Goal: Task Accomplishment & Management: Manage account settings

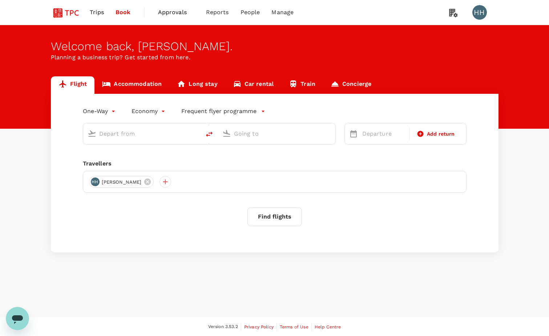
type input "roundtrip"
type input "Singapore Changi (SIN)"
type input "Beijing Capital Intl ([GEOGRAPHIC_DATA])"
type input "Singapore Changi (SIN)"
type input "Beijing Capital Intl ([GEOGRAPHIC_DATA])"
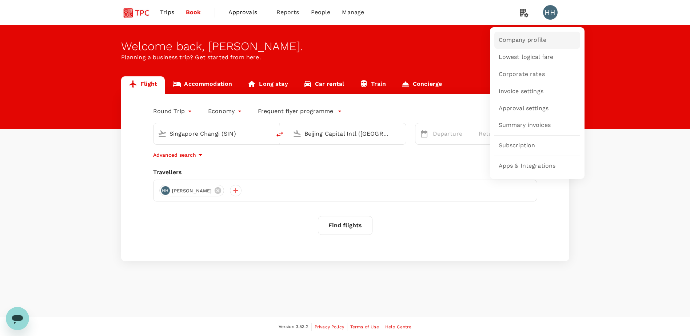
click at [524, 39] on span "Company profile" at bounding box center [522, 40] width 48 height 8
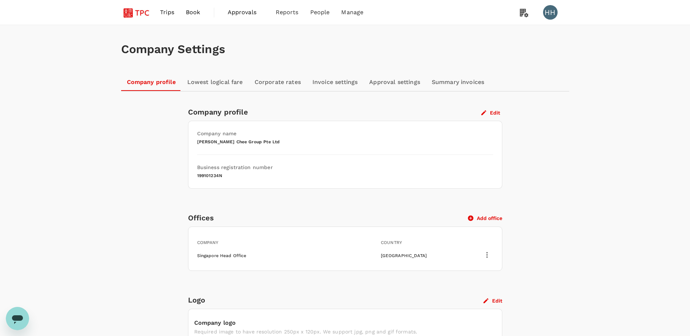
click at [225, 82] on link "Lowest logical fare" at bounding box center [214, 81] width 67 height 17
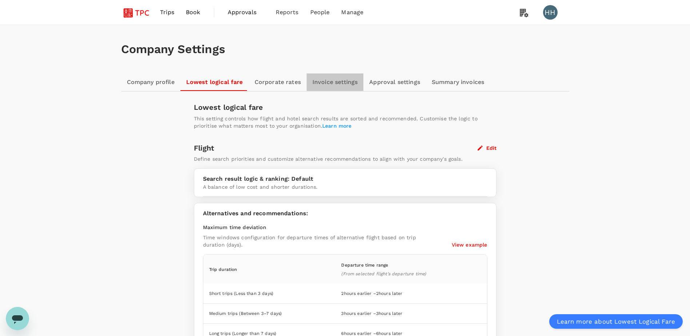
click at [330, 84] on link "Invoice settings" at bounding box center [334, 81] width 57 height 17
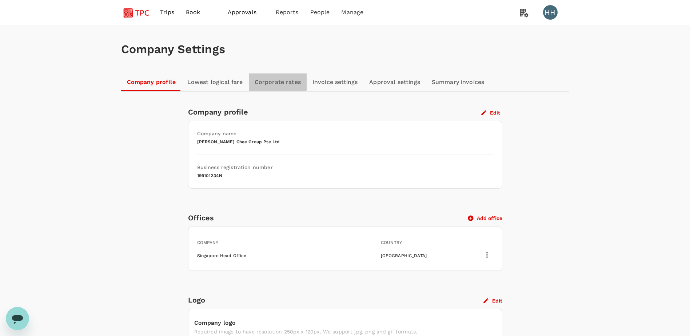
click at [272, 81] on link "Corporate rates" at bounding box center [278, 81] width 58 height 17
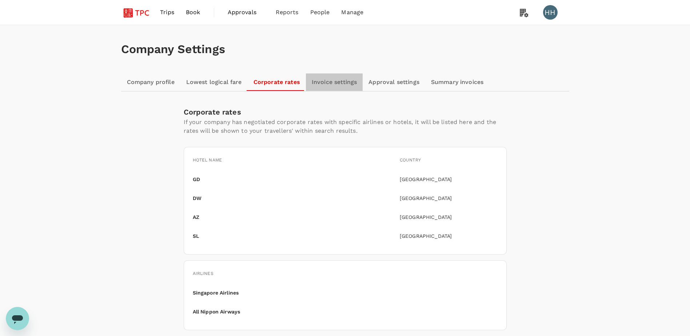
click at [335, 84] on link "Invoice settings" at bounding box center [334, 81] width 57 height 17
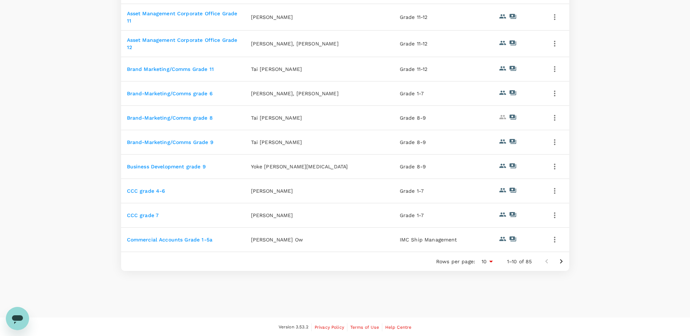
scroll to position [154, 0]
click at [564, 262] on icon "Go to next page" at bounding box center [561, 260] width 9 height 9
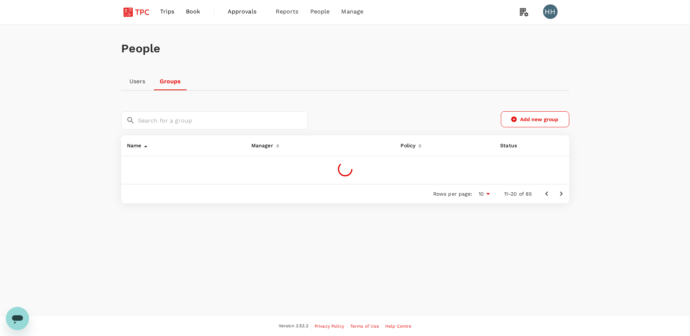
scroll to position [149, 0]
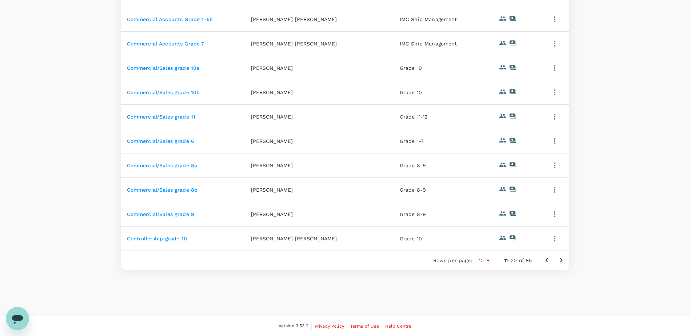
click at [564, 262] on icon "Go to next page" at bounding box center [561, 260] width 9 height 9
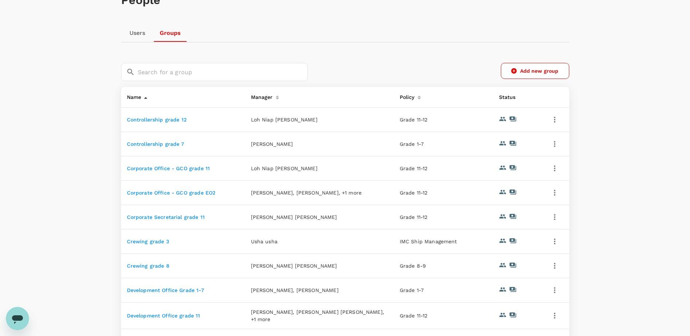
scroll to position [4, 0]
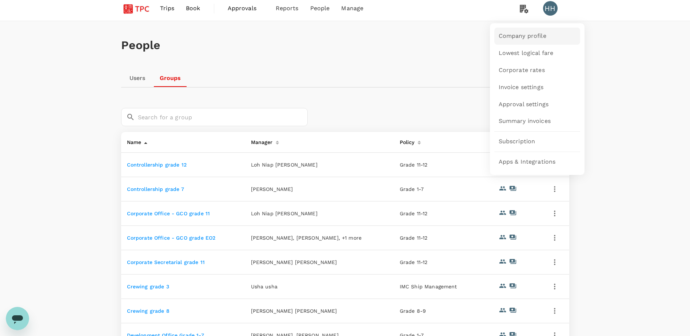
click at [522, 36] on span "Company profile" at bounding box center [522, 36] width 48 height 8
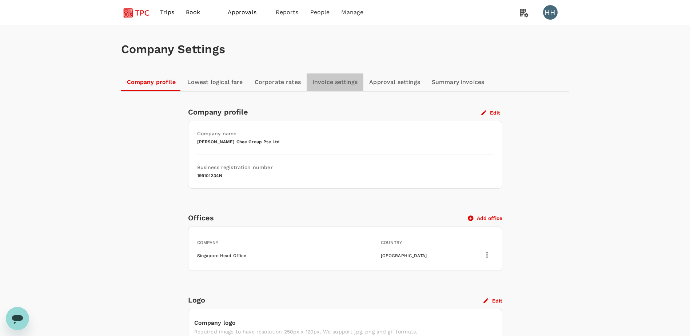
click at [324, 80] on link "Invoice settings" at bounding box center [334, 81] width 57 height 17
